Goal: Task Accomplishment & Management: Manage account settings

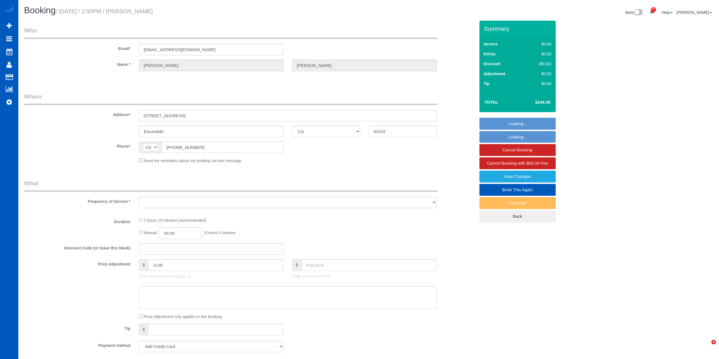
select select "CA"
select select "string:fspay-cfb8ae96-cfc5-4f53-b9cc-10d302699dda"
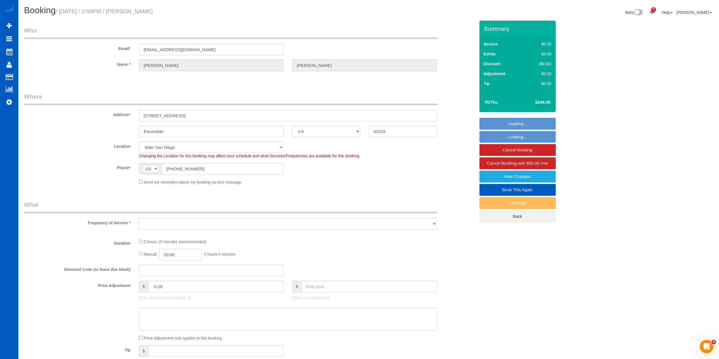
scroll to position [972, 719]
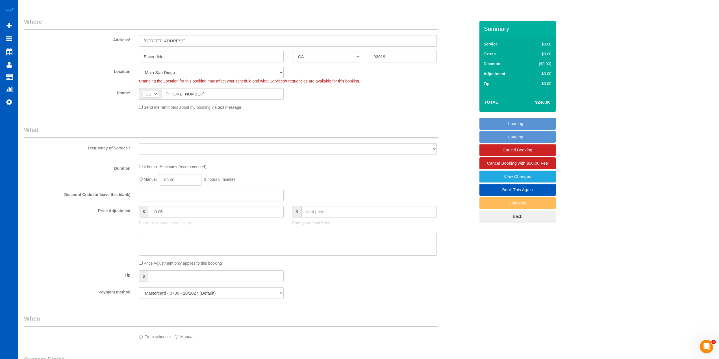
select select "object:18397"
select select "199"
select select "2001"
select select "3"
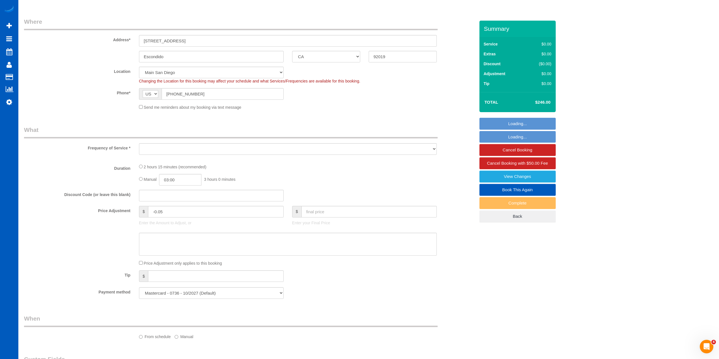
select select "spot1"
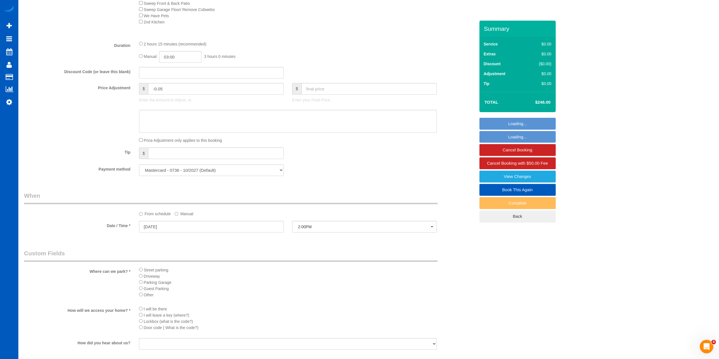
select select "2001"
select select "3"
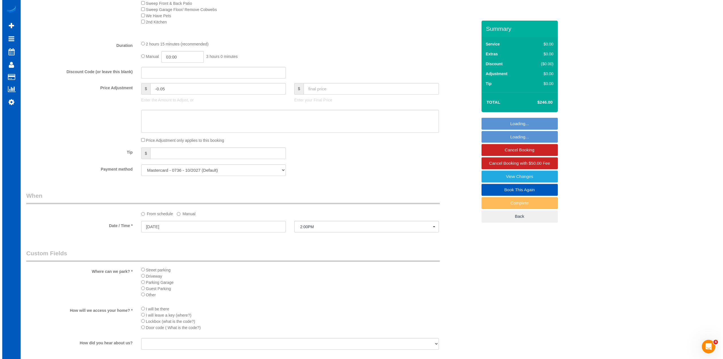
scroll to position [565, 0]
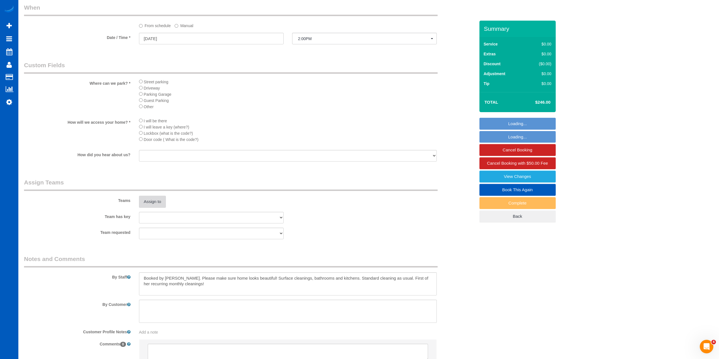
click at [154, 204] on button "Assign to" at bounding box center [152, 202] width 27 height 12
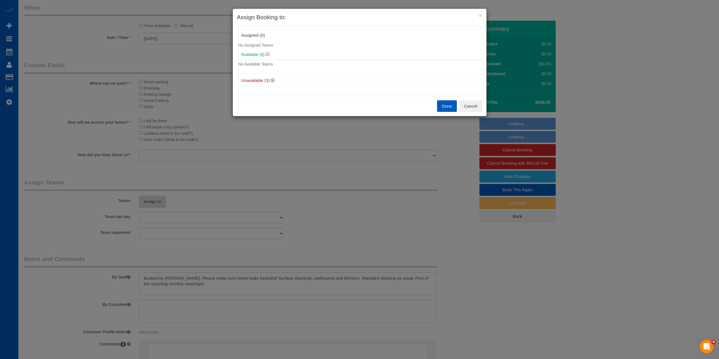
scroll to position [972, 723]
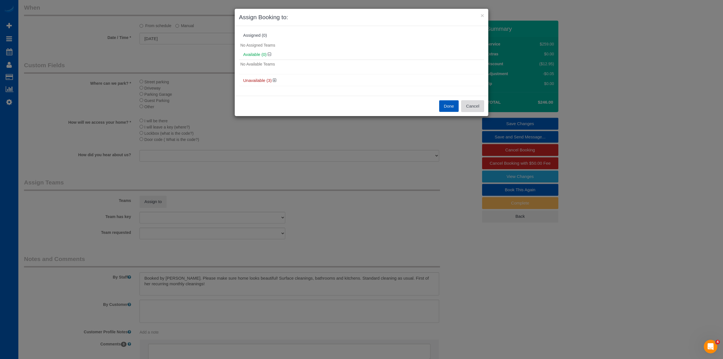
click at [480, 103] on button "Cancel" at bounding box center [472, 106] width 23 height 12
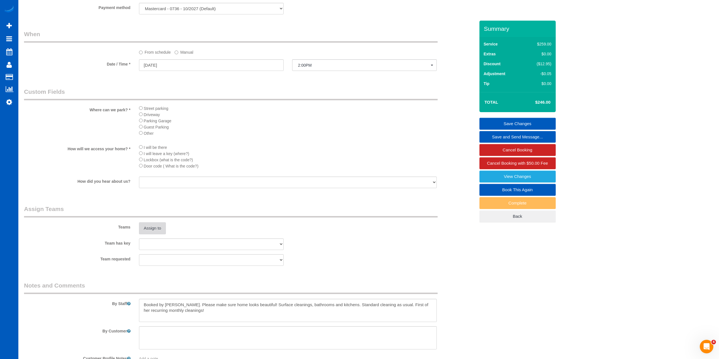
scroll to position [537, 0]
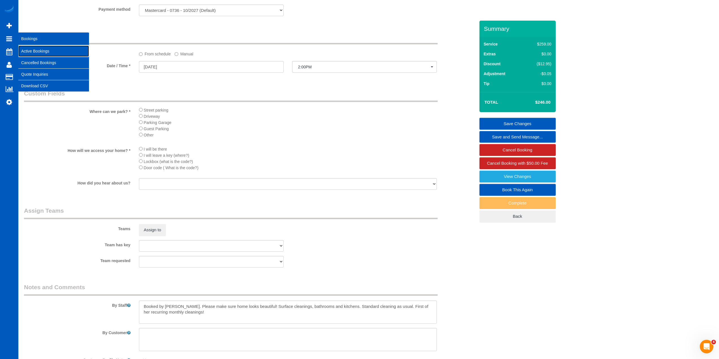
click at [28, 49] on link "Active Bookings" at bounding box center [53, 50] width 71 height 11
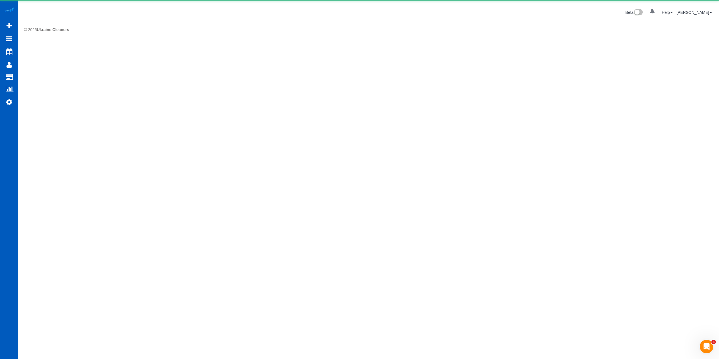
scroll to position [0, 0]
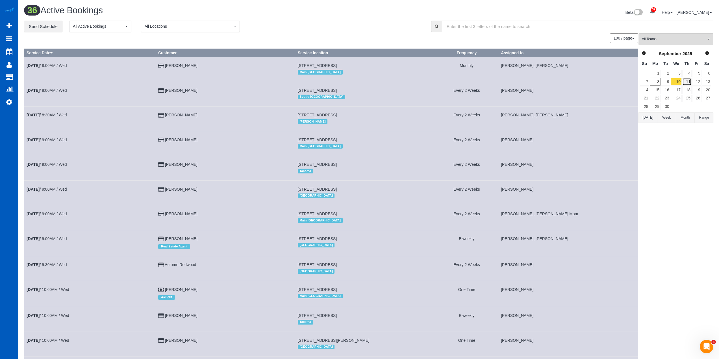
click at [689, 81] on link "11" at bounding box center [686, 82] width 9 height 8
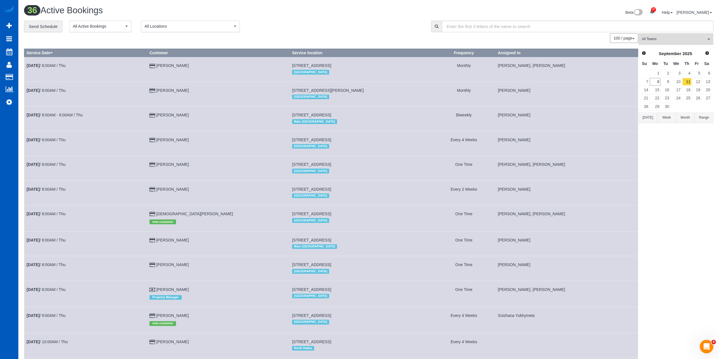
click at [26, 100] on td "[DATE] 8:00AM / Thu" at bounding box center [85, 94] width 123 height 25
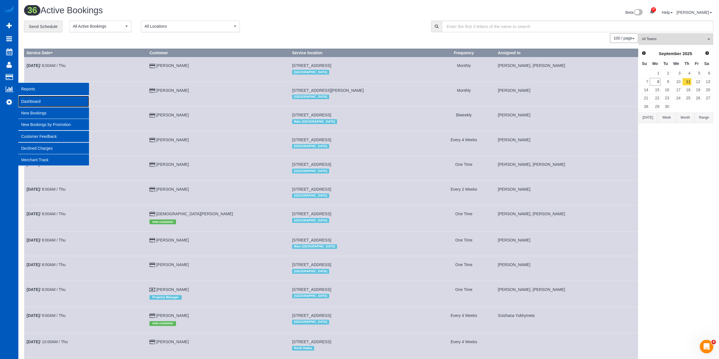
click at [34, 98] on link "Dashboard" at bounding box center [53, 101] width 71 height 11
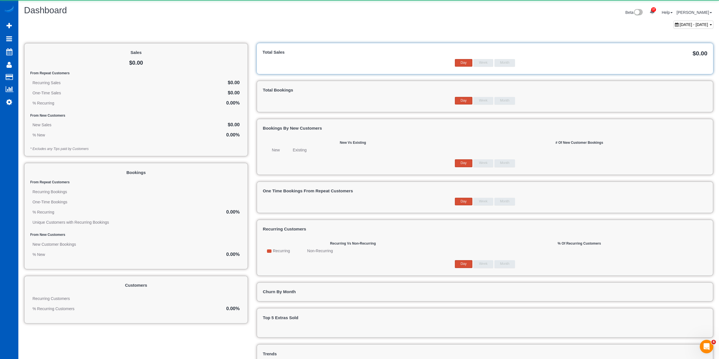
click at [673, 27] on div "[DATE] - [DATE]" at bounding box center [693, 25] width 40 height 8
type input "**********"
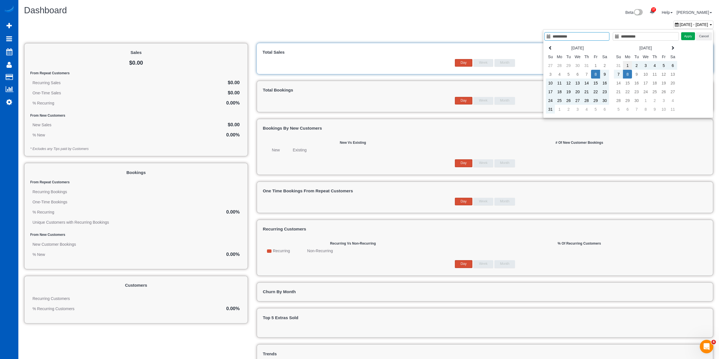
type input "**********"
click at [630, 64] on td "1" at bounding box center [627, 65] width 9 height 9
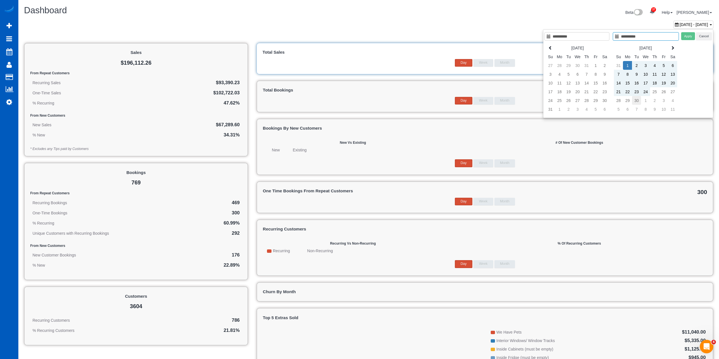
type input "**********"
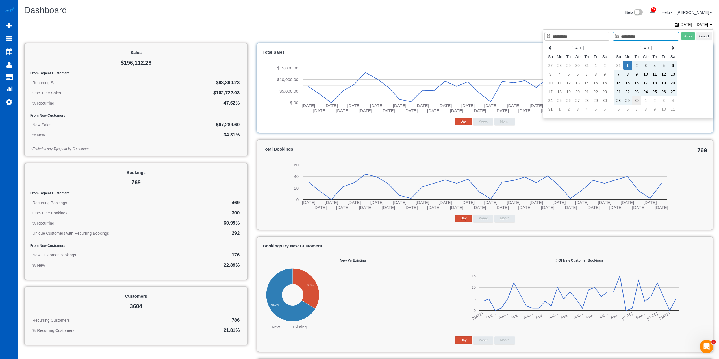
click at [637, 99] on td "30" at bounding box center [636, 100] width 9 height 9
type input "**********"
click at [686, 37] on button "Apply" at bounding box center [688, 36] width 14 height 8
